Goal: Task Accomplishment & Management: Use online tool/utility

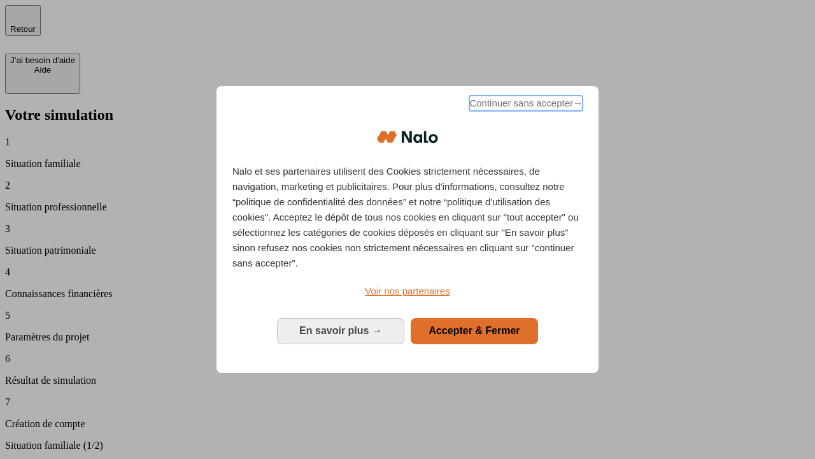
click at [525, 105] on span "Continuer sans accepter →" at bounding box center [525, 103] width 113 height 15
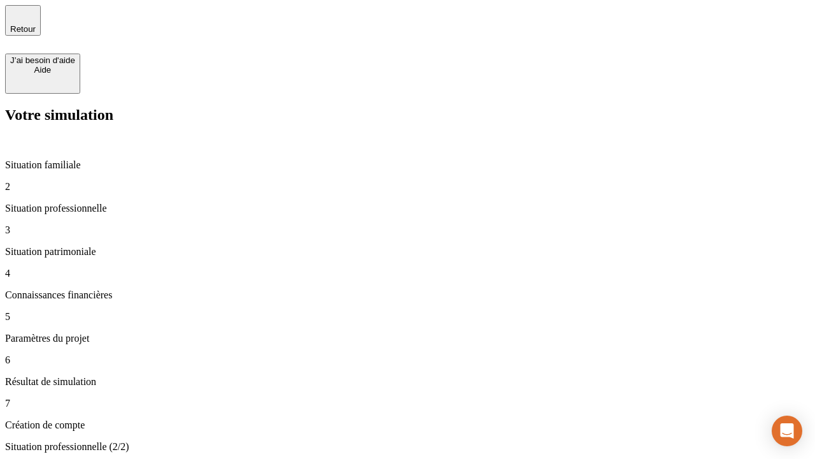
type input "70 000"
type input "1 000"
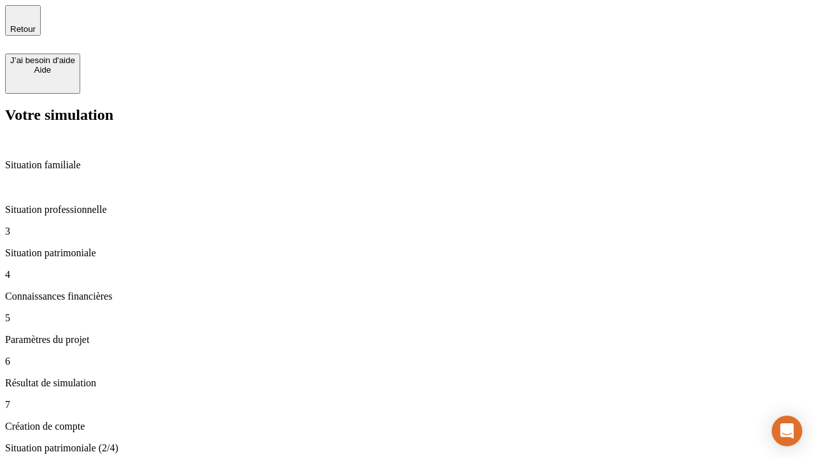
type input "800"
type input "6"
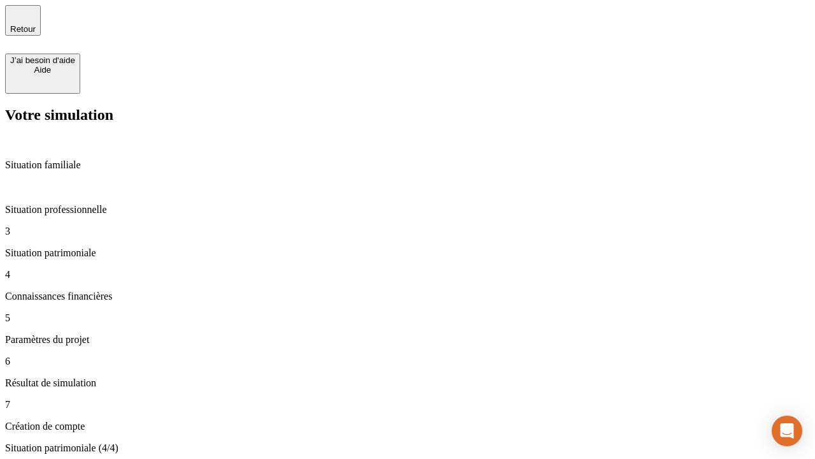
type input "400"
type input "3"
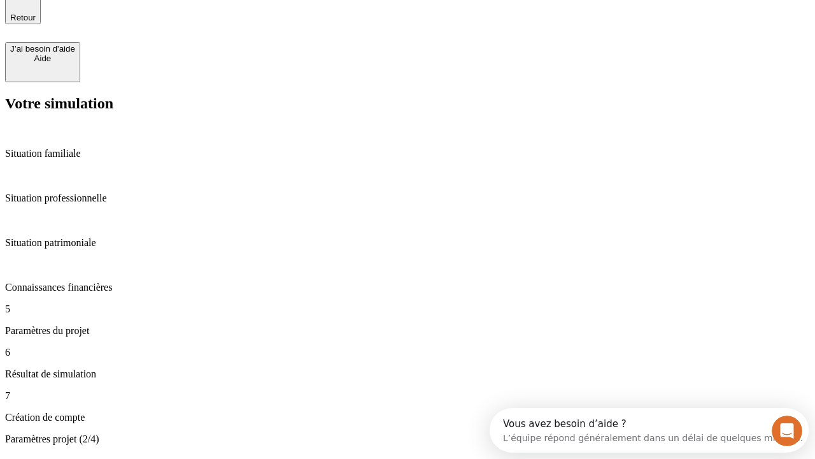
type input "35"
type input "500"
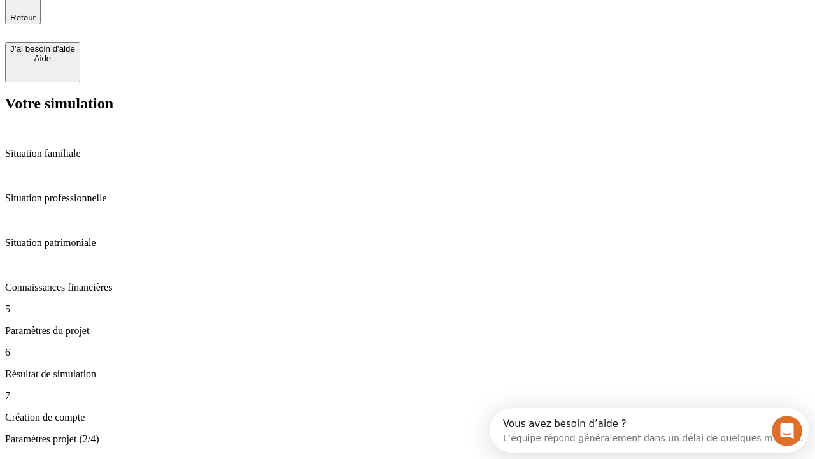
type input "640"
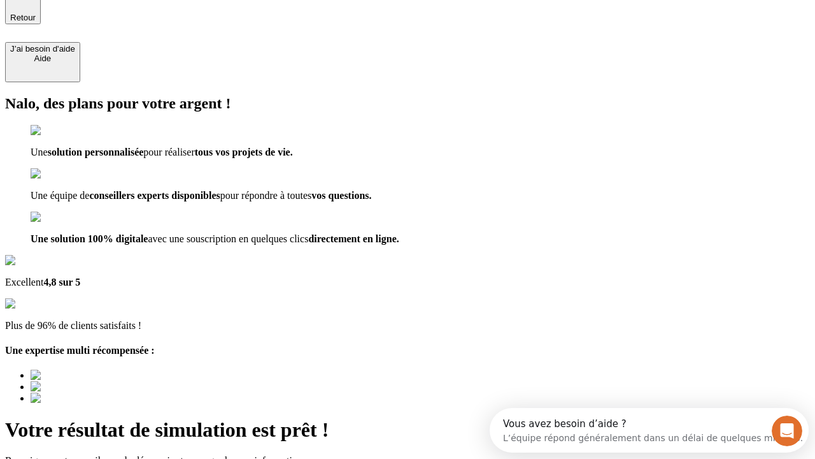
type input "[EMAIL_ADDRESS][DOMAIN_NAME]"
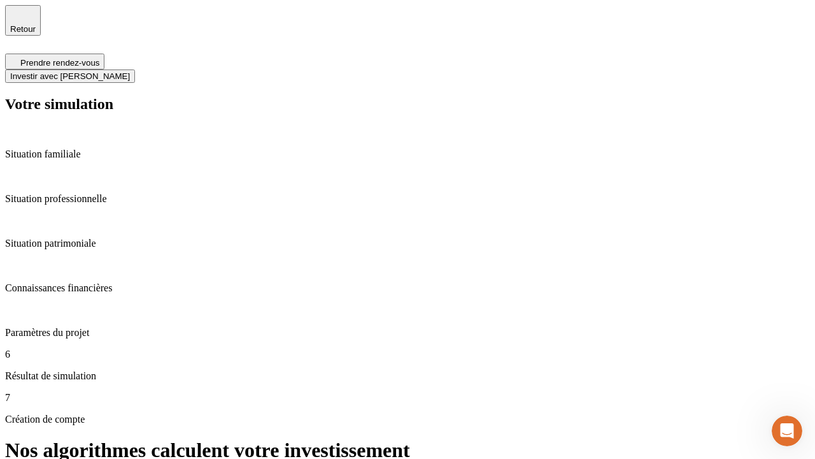
scroll to position [5, 0]
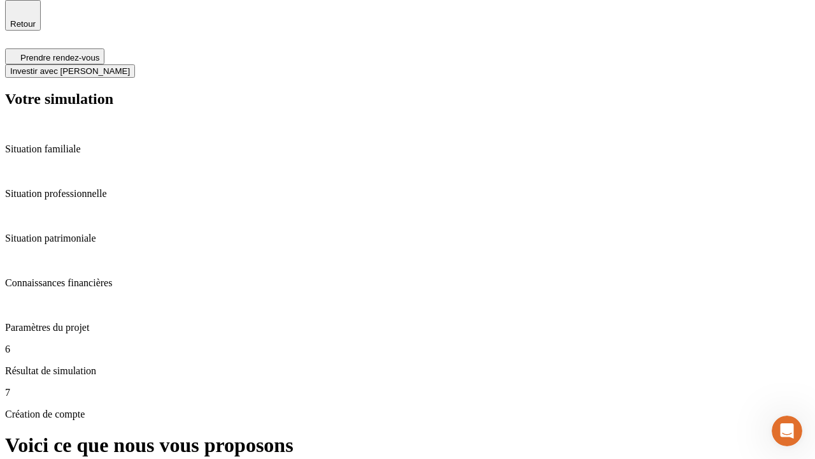
click at [130, 66] on span "Investir avec [PERSON_NAME]" at bounding box center [70, 71] width 120 height 10
